Goal: Transaction & Acquisition: Purchase product/service

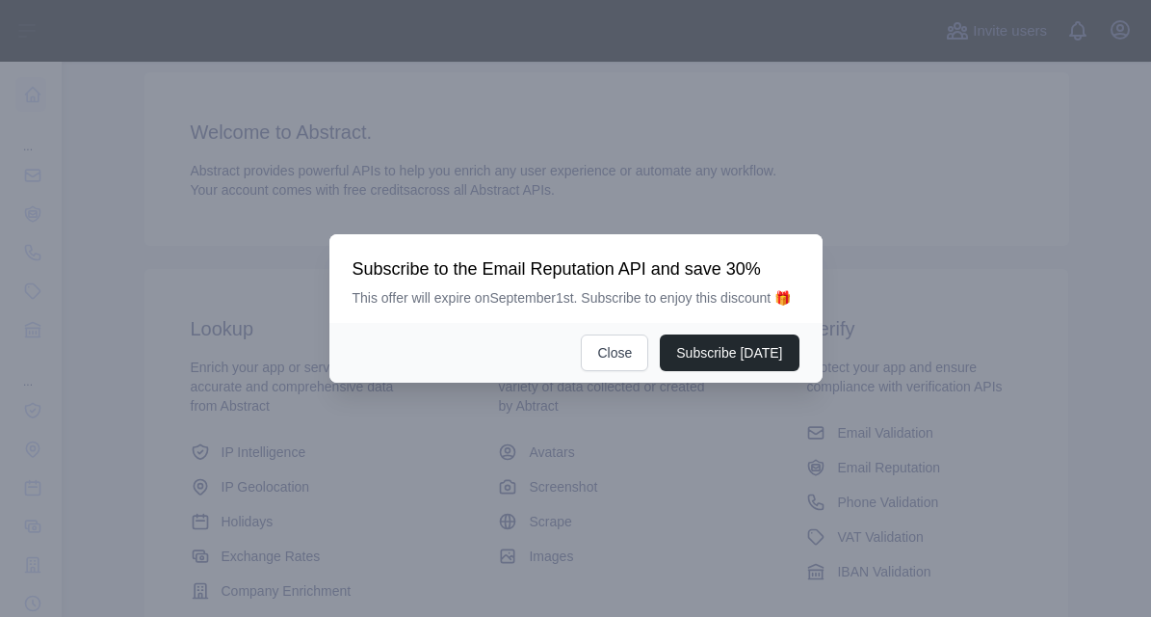
scroll to position [264, 0]
click at [618, 356] on button "Close" at bounding box center [614, 352] width 67 height 37
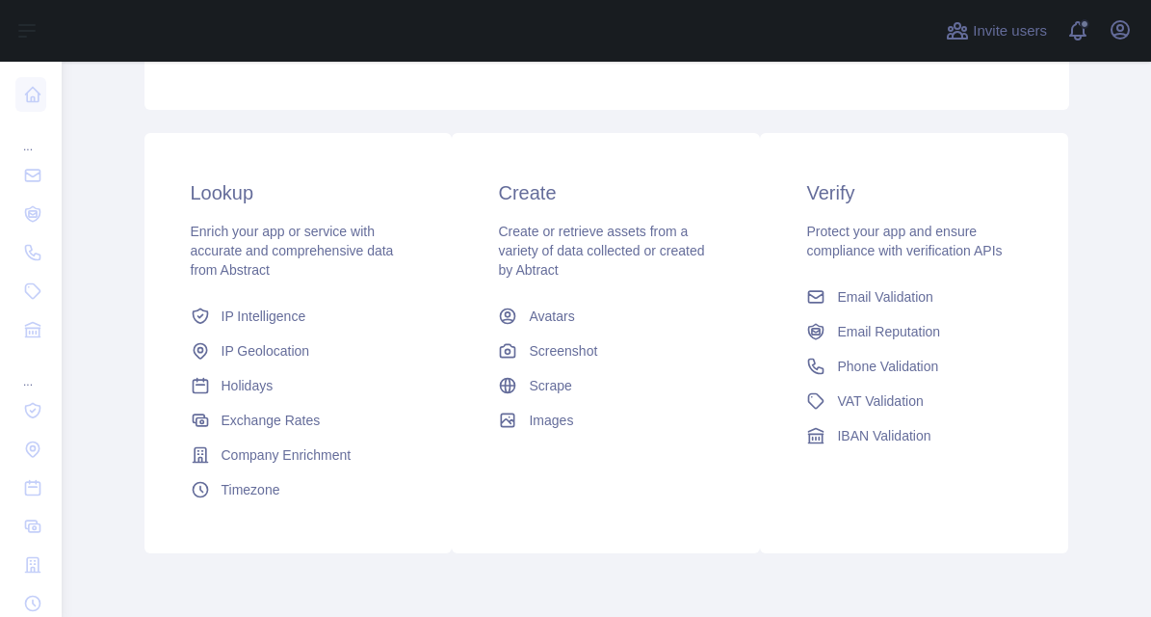
scroll to position [0, 0]
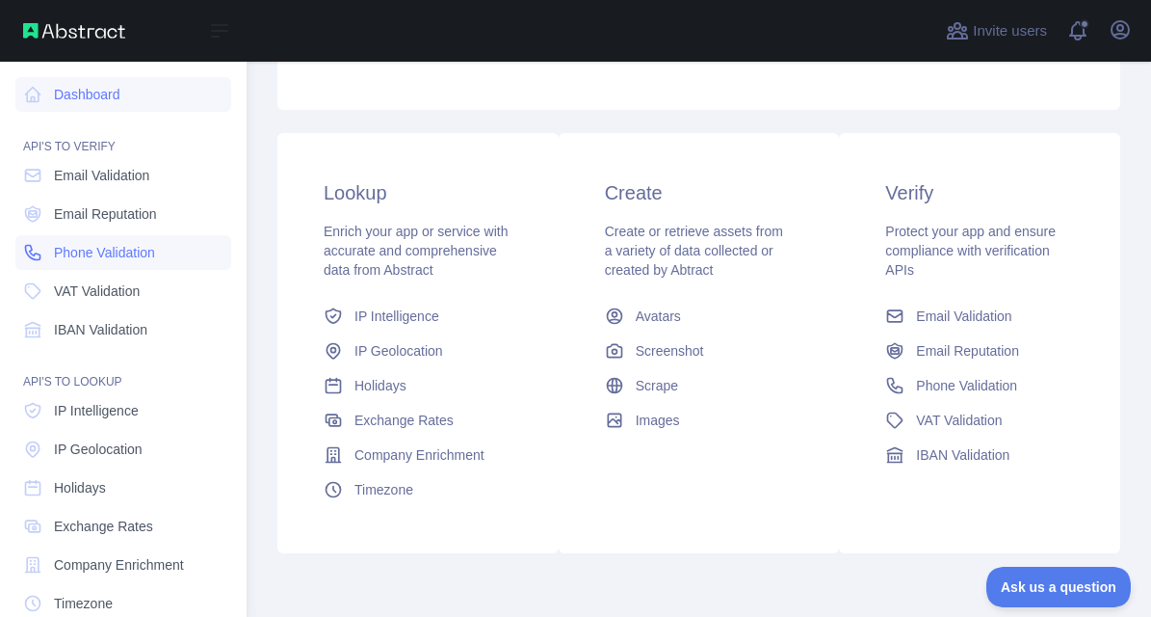
click at [118, 259] on span "Phone Validation" at bounding box center [104, 252] width 101 height 19
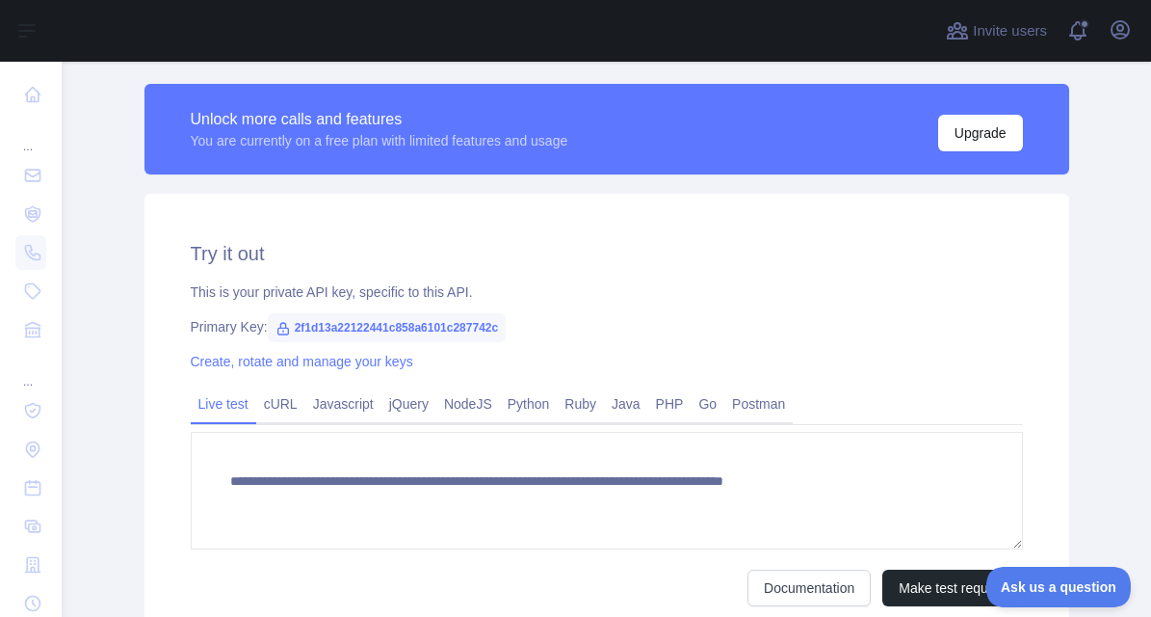
scroll to position [618, 0]
click at [286, 409] on link "cURL" at bounding box center [280, 403] width 49 height 31
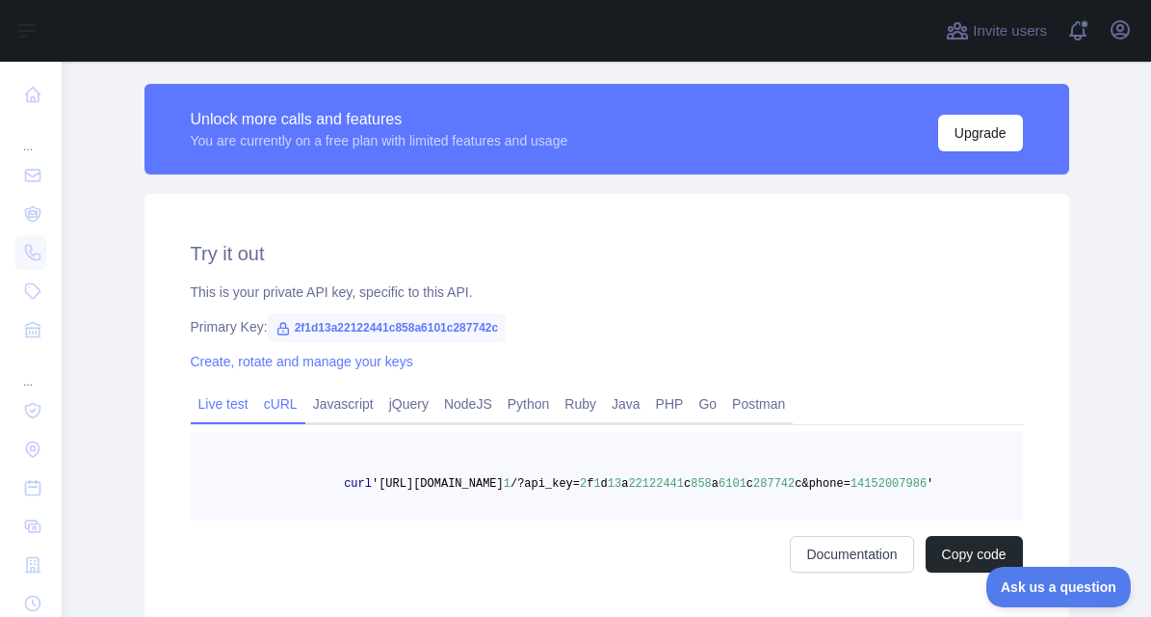
click at [230, 402] on link "Live test" at bounding box center [224, 403] width 66 height 31
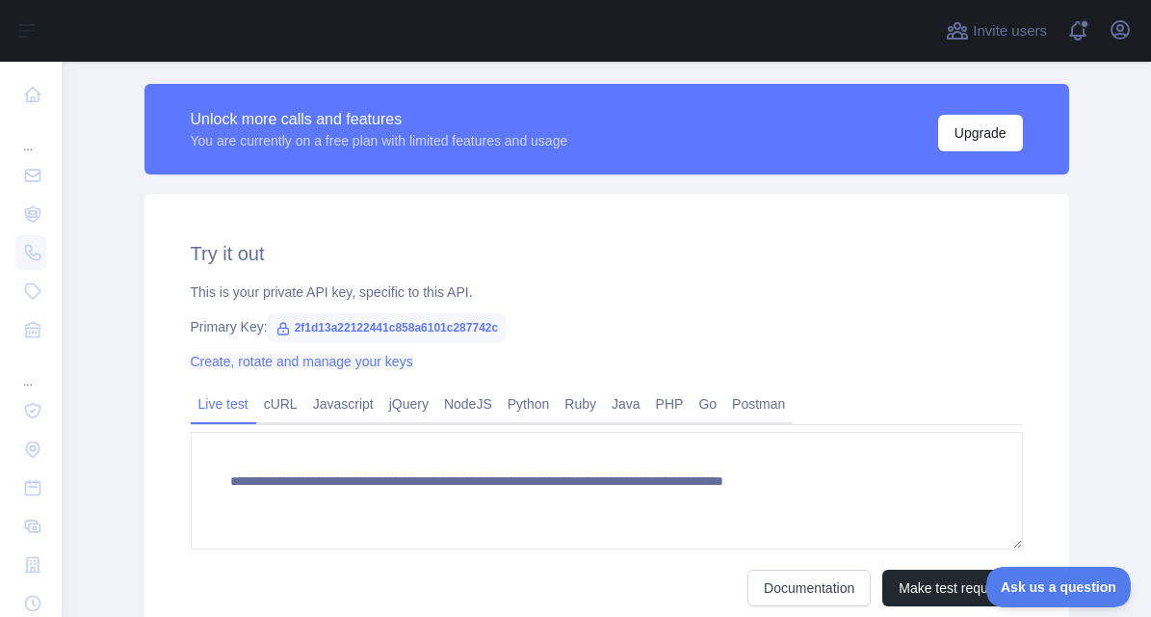
click at [320, 362] on link "Create, rotate and manage your keys" at bounding box center [302, 361] width 223 height 15
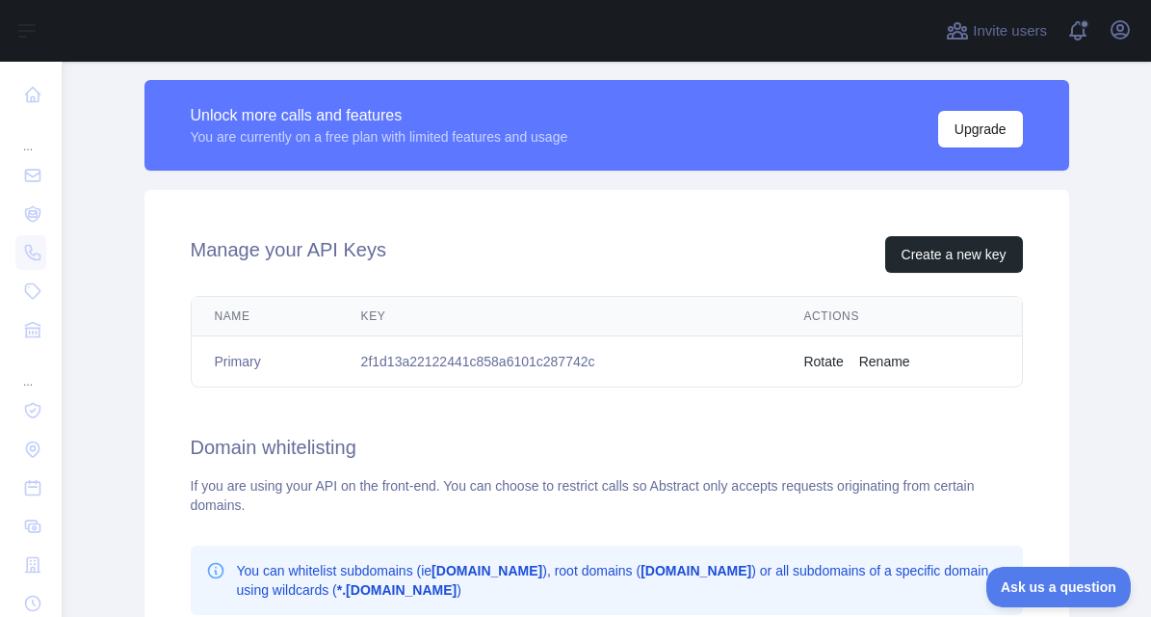
scroll to position [632, 0]
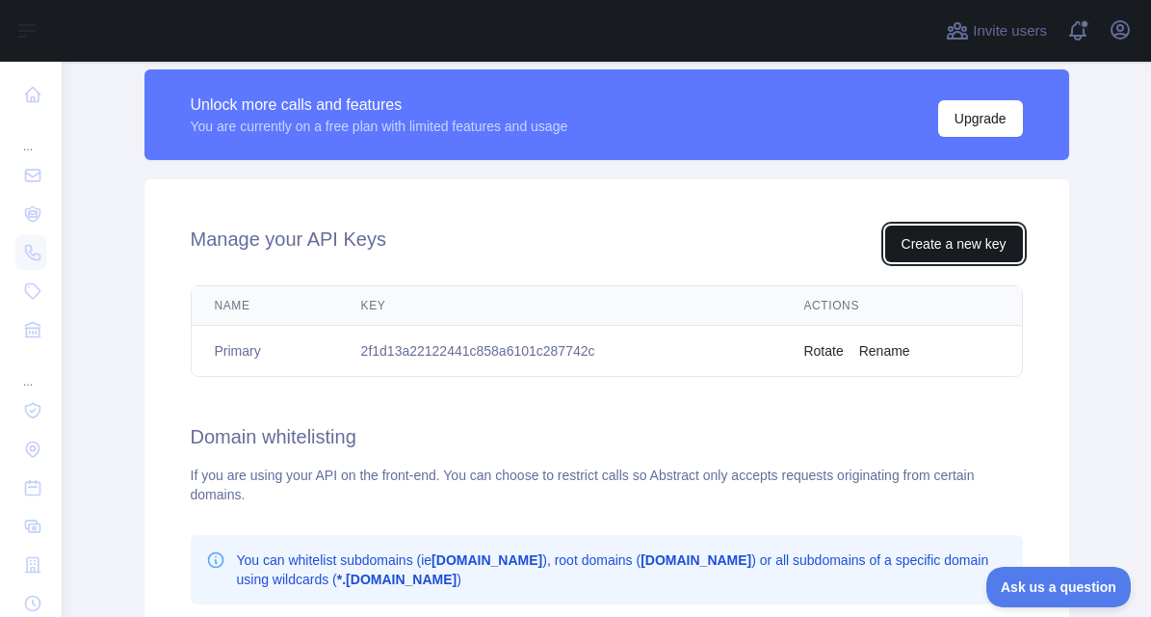
click at [935, 230] on button "Create a new key" at bounding box center [954, 243] width 138 height 37
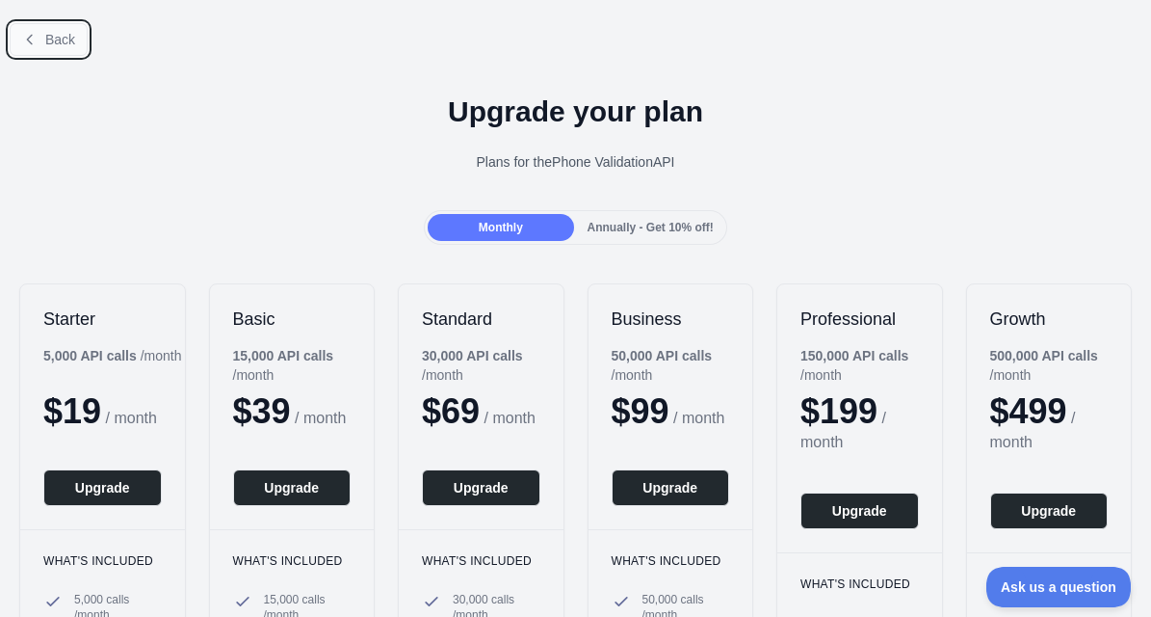
click at [27, 43] on icon at bounding box center [29, 39] width 15 height 15
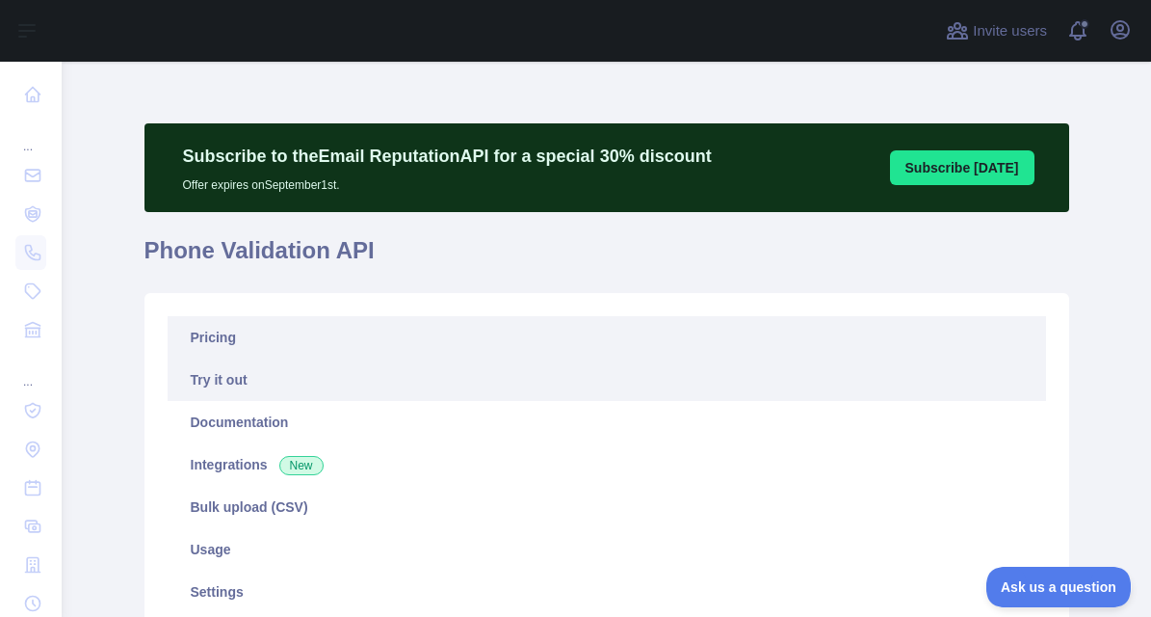
click at [208, 339] on link "Pricing" at bounding box center [607, 337] width 879 height 42
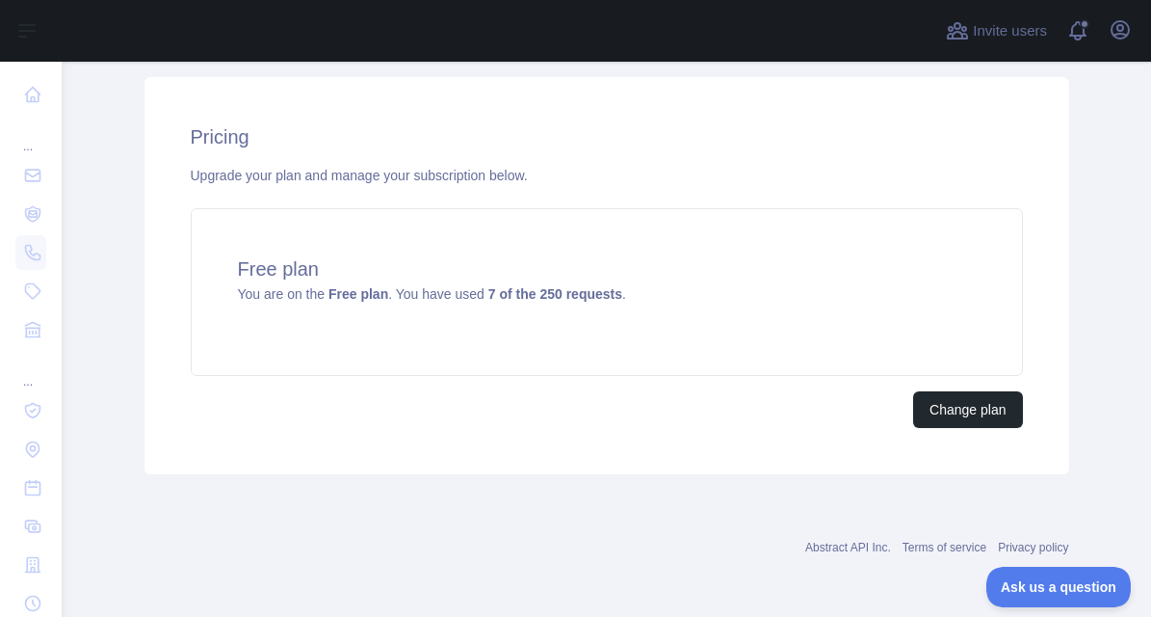
scroll to position [652, 0]
